Goal: Navigation & Orientation: Find specific page/section

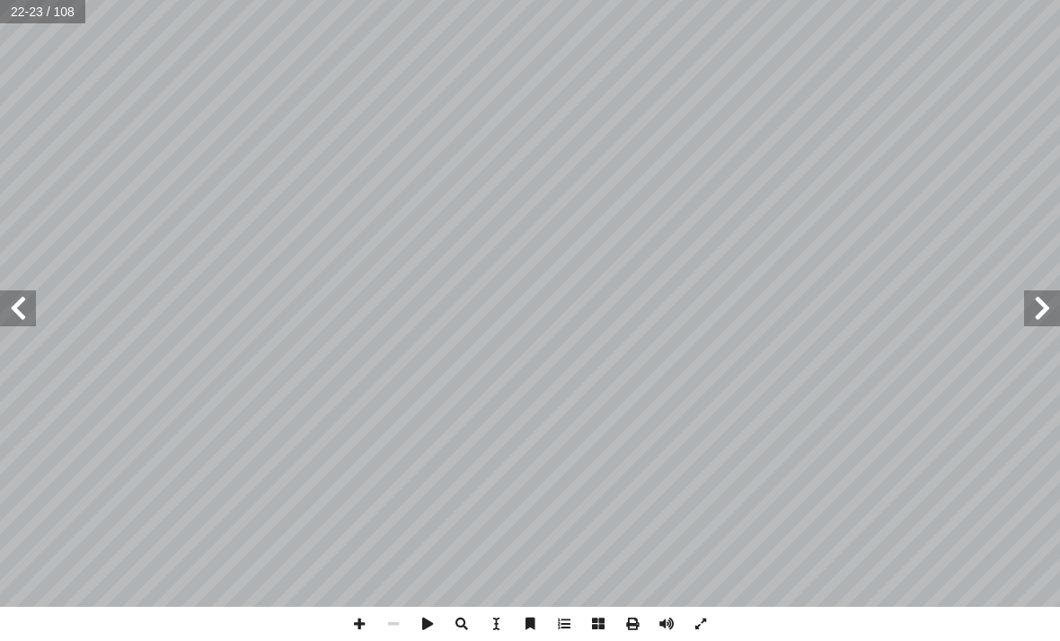
click at [1052, 301] on span at bounding box center [1042, 308] width 36 height 36
click at [1037, 306] on span at bounding box center [1042, 308] width 36 height 36
click at [1035, 316] on span at bounding box center [1042, 308] width 36 height 36
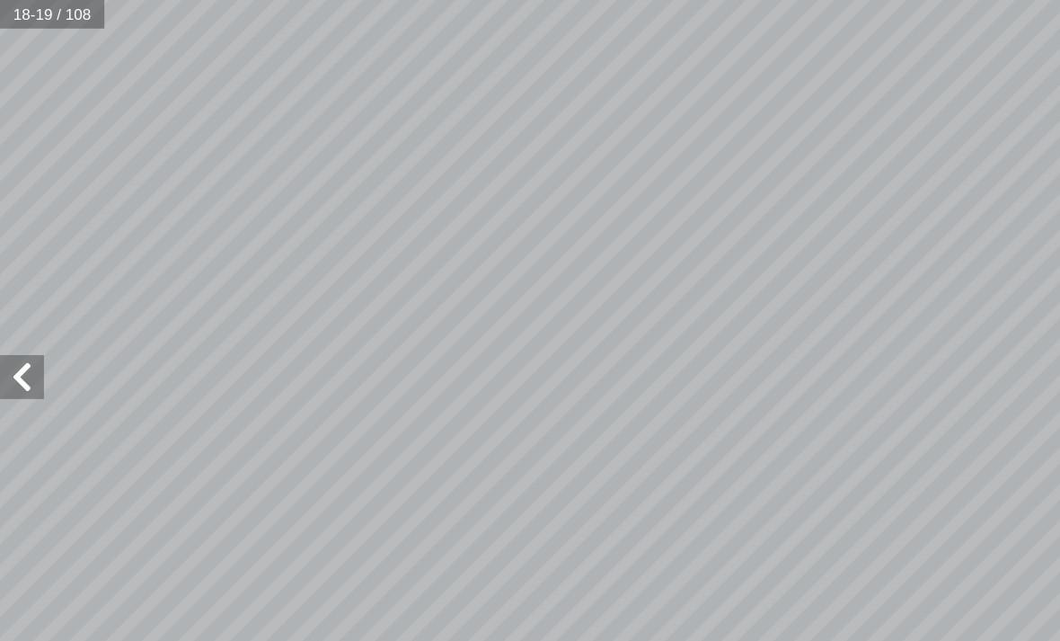
click at [19, 311] on span at bounding box center [18, 308] width 36 height 36
